Goal: Transaction & Acquisition: Purchase product/service

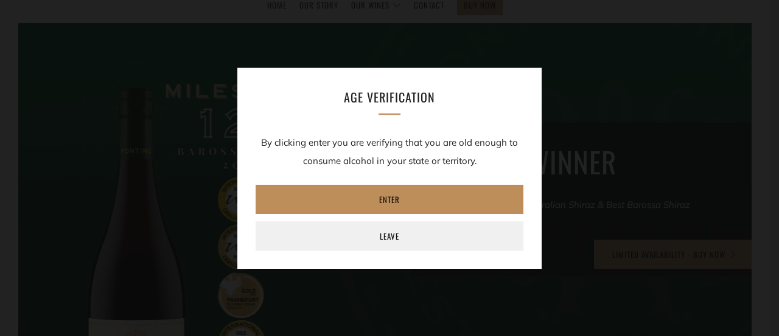
click at [413, 198] on link "Enter" at bounding box center [390, 199] width 268 height 29
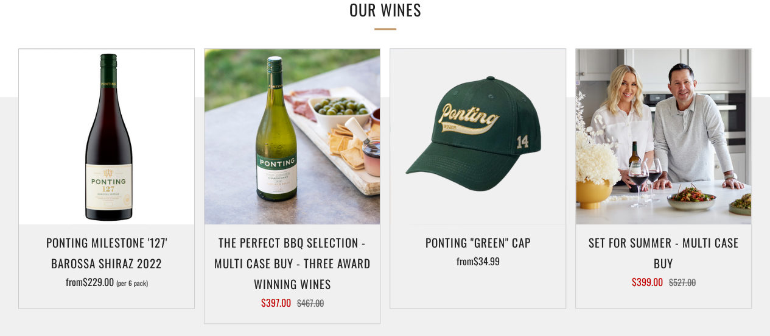
scroll to position [617, 0]
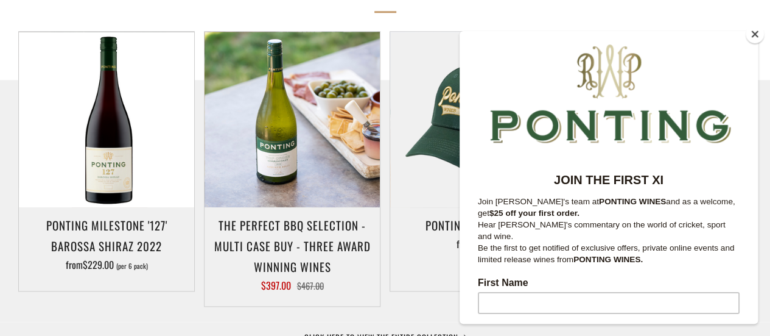
click at [757, 37] on button "Close" at bounding box center [755, 34] width 18 height 18
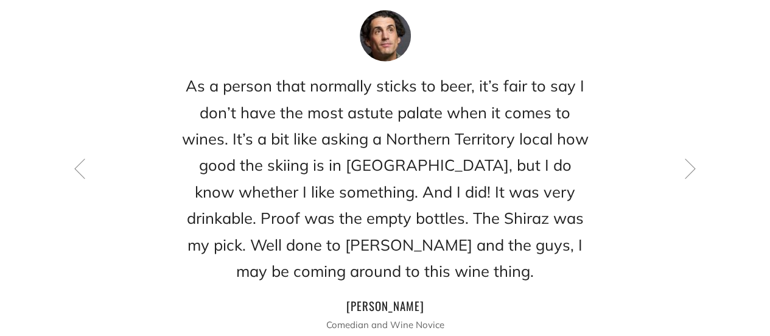
scroll to position [1693, 0]
click at [680, 157] on icon at bounding box center [690, 167] width 21 height 21
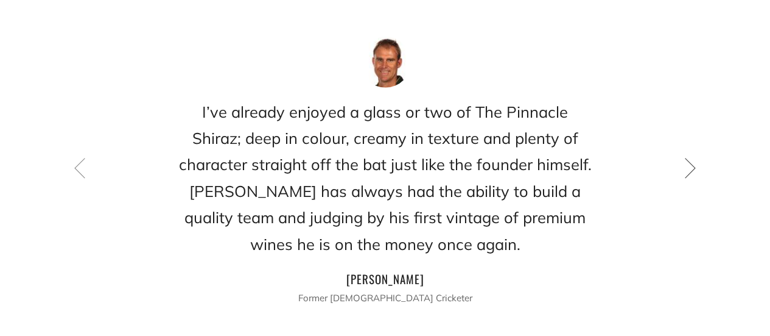
click at [680, 157] on icon at bounding box center [690, 167] width 21 height 21
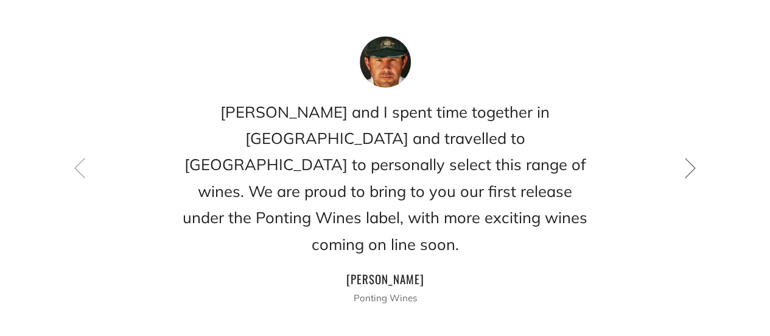
click at [680, 157] on icon at bounding box center [690, 167] width 21 height 21
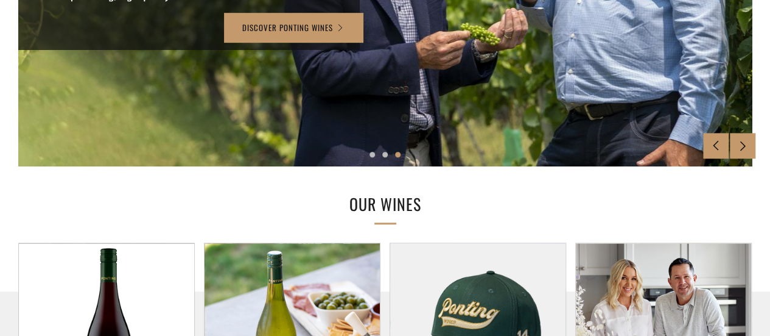
scroll to position [0, 0]
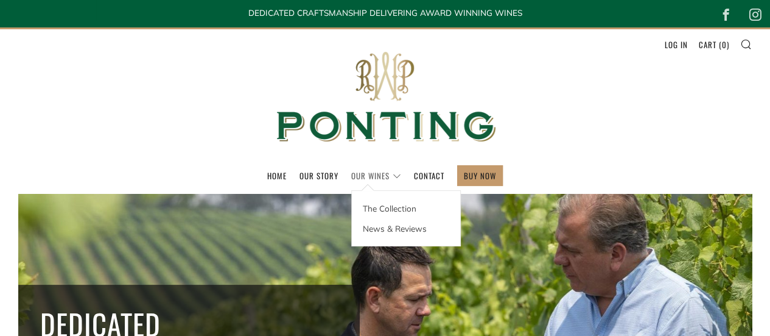
click at [376, 170] on link "Our Wines" at bounding box center [376, 175] width 50 height 19
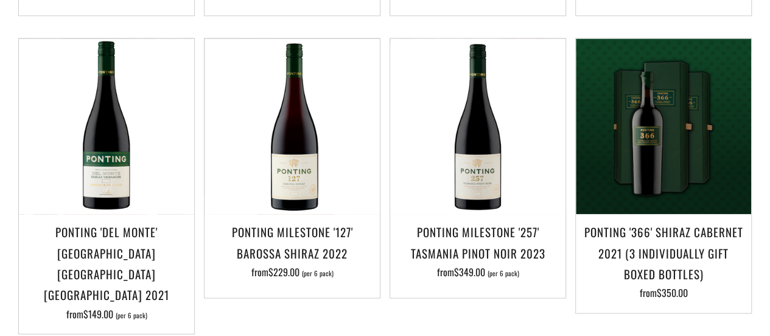
scroll to position [856, 0]
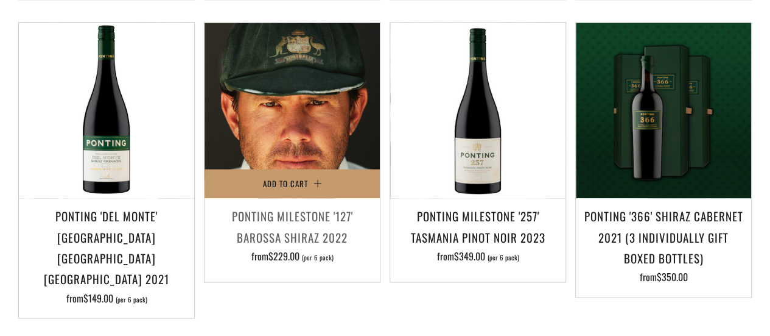
click at [313, 135] on img at bounding box center [292, 110] width 175 height 175
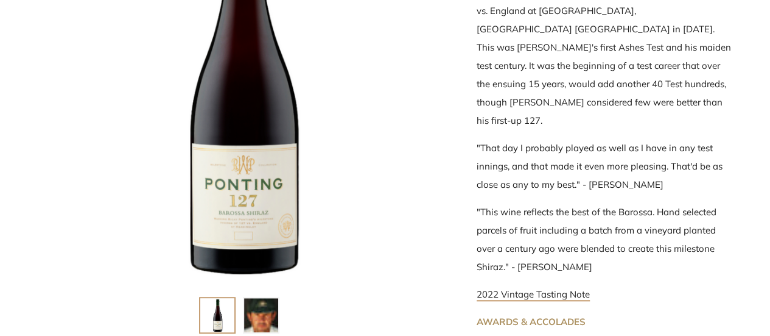
scroll to position [333, 0]
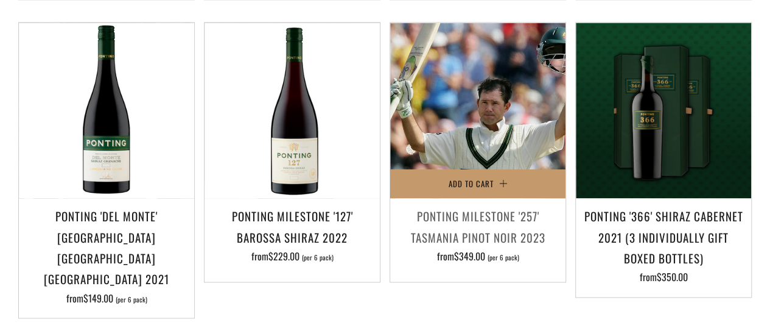
drag, startPoint x: 387, startPoint y: 205, endPoint x: 463, endPoint y: 143, distance: 98.2
click at [387, 205] on div "Add to Cart Ponting Milestone '257' Tasmania Pinot Noir 2023 from $349.00 (per …" at bounding box center [474, 163] width 186 height 282
click at [493, 137] on img at bounding box center [477, 110] width 175 height 175
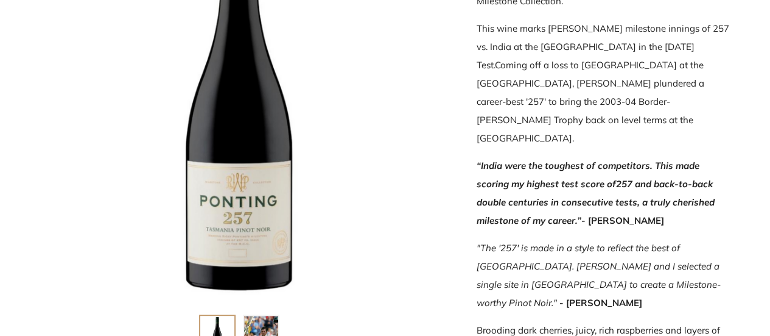
scroll to position [477, 0]
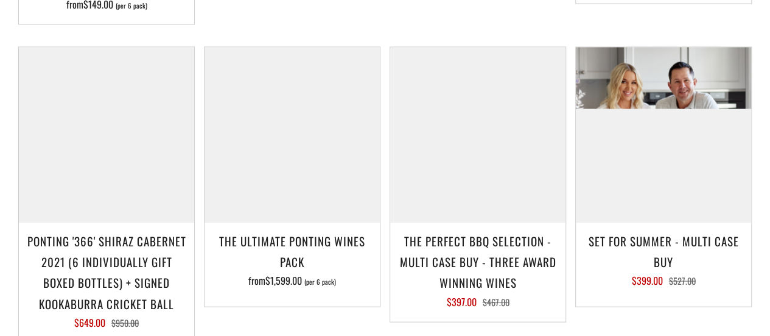
scroll to position [1151, 0]
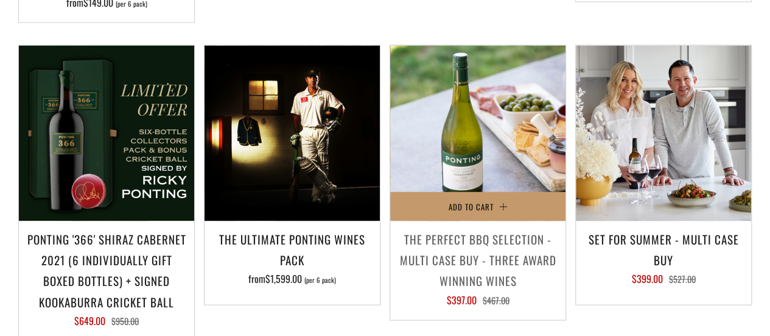
click at [477, 234] on h3 "The perfect BBQ selection - MULTI CASE BUY - Three award winning wines" at bounding box center [477, 259] width 163 height 63
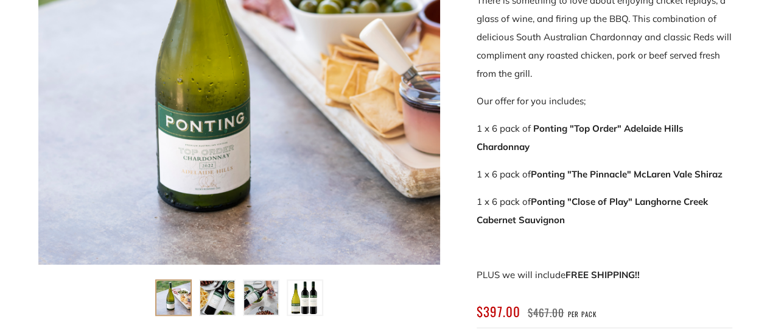
scroll to position [350, 0]
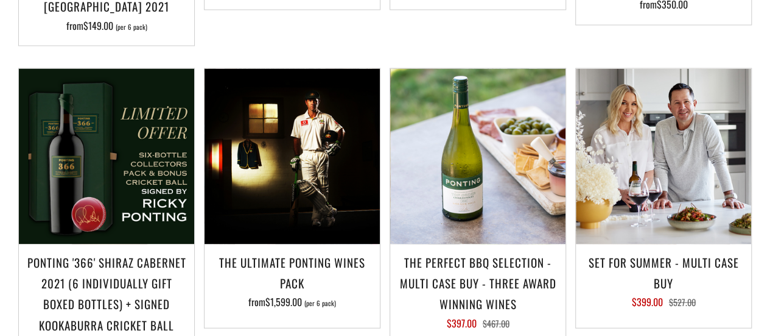
scroll to position [1128, 0]
